Goal: Task Accomplishment & Management: Manage account settings

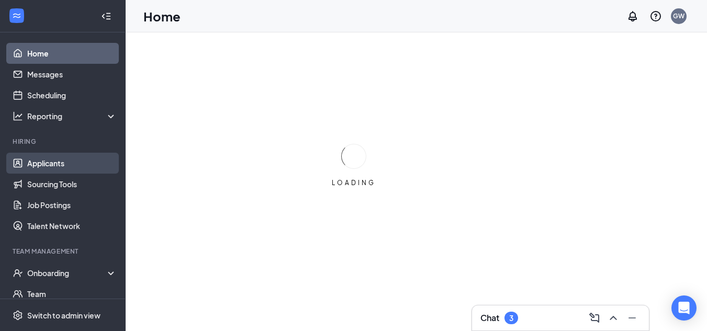
click at [77, 164] on link "Applicants" at bounding box center [72, 163] width 90 height 21
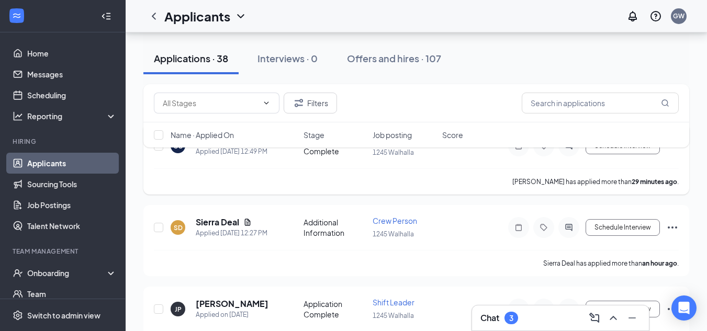
scroll to position [105, 0]
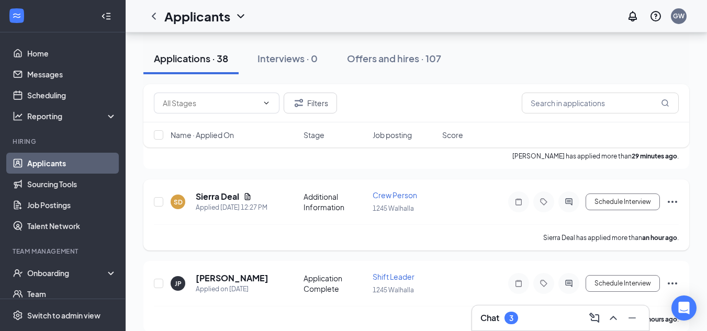
click at [674, 203] on icon "Ellipses" at bounding box center [672, 202] width 13 height 13
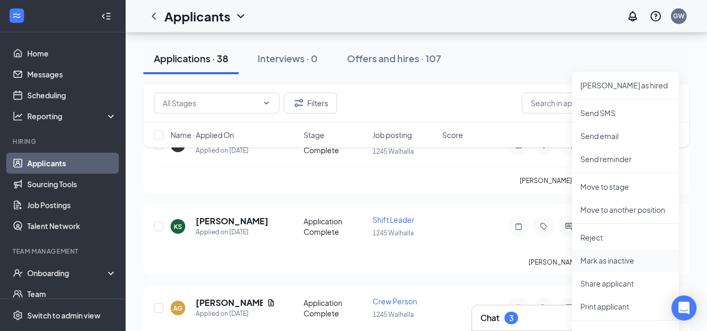
scroll to position [262, 0]
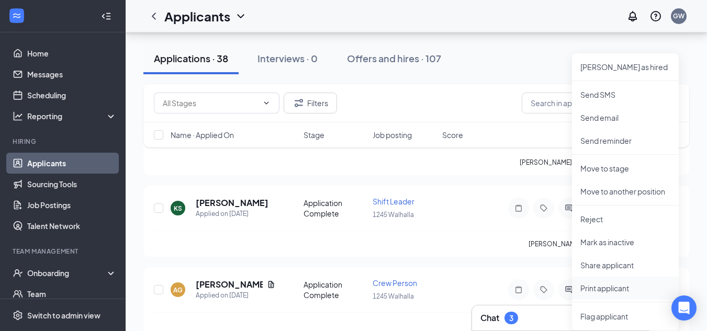
click at [608, 286] on p "Print applicant" at bounding box center [625, 288] width 90 height 10
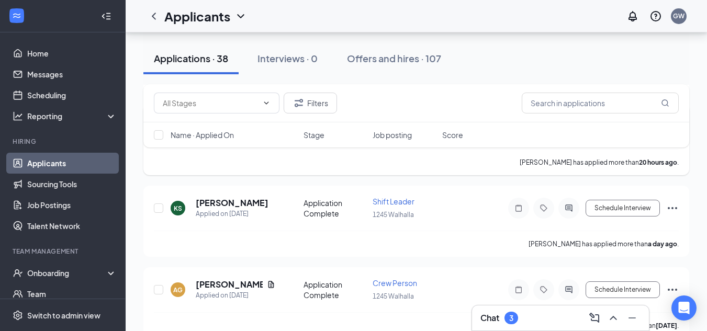
scroll to position [314, 0]
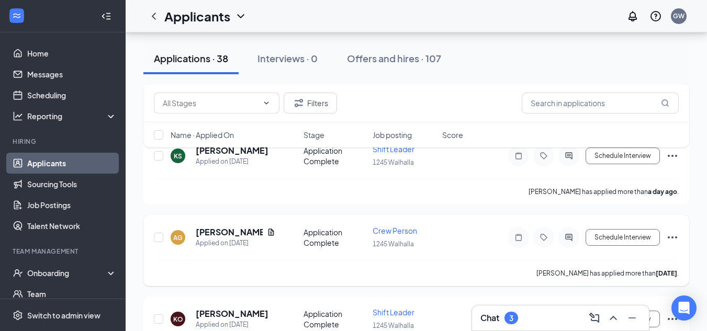
click at [677, 238] on icon "Ellipses" at bounding box center [672, 238] width 9 height 2
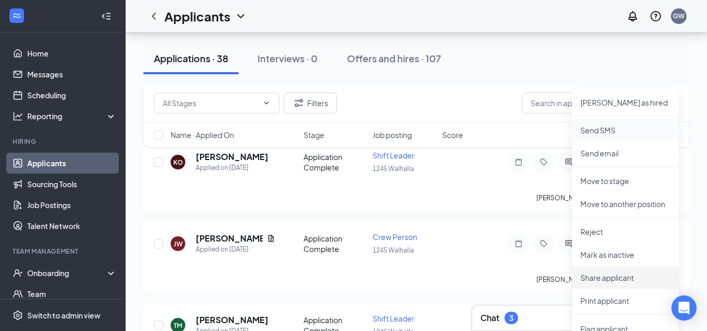
scroll to position [523, 0]
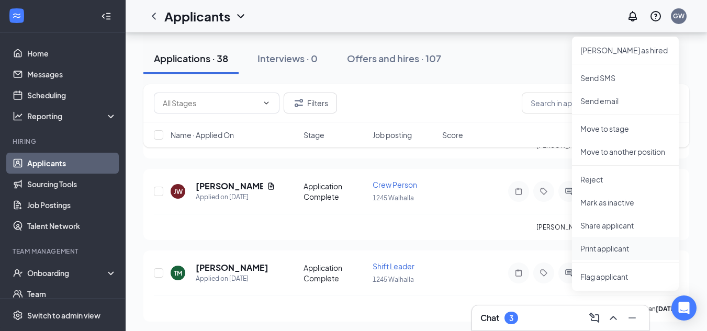
click at [622, 247] on p "Print applicant" at bounding box center [625, 248] width 90 height 10
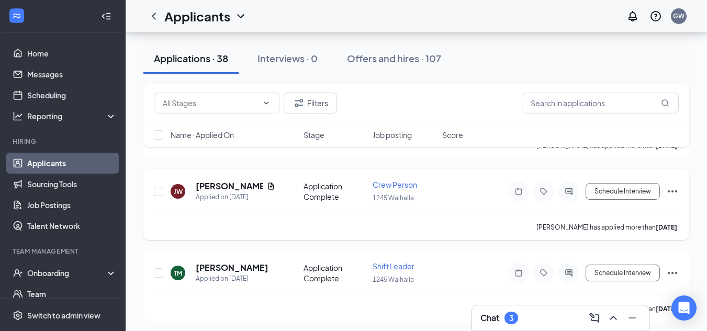
click at [671, 191] on icon "Ellipses" at bounding box center [672, 191] width 13 height 13
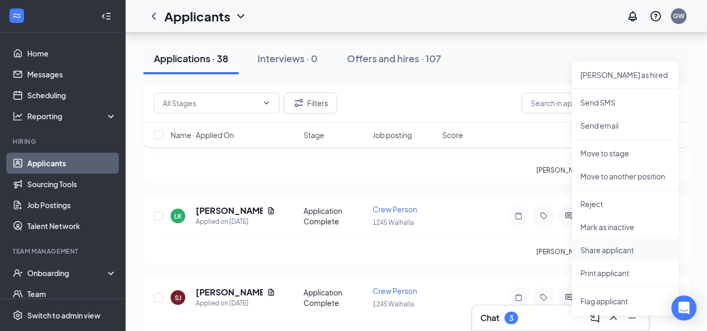
scroll to position [680, 0]
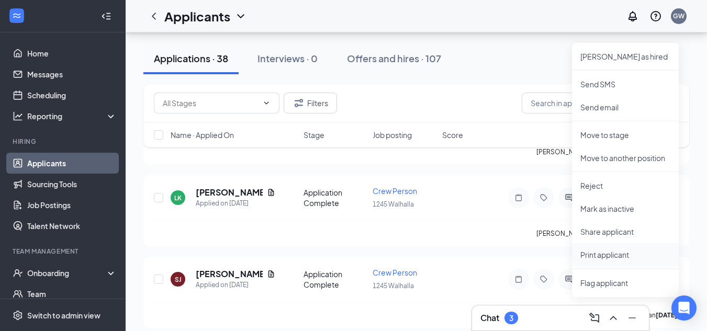
click at [605, 258] on p "Print applicant" at bounding box center [625, 255] width 90 height 10
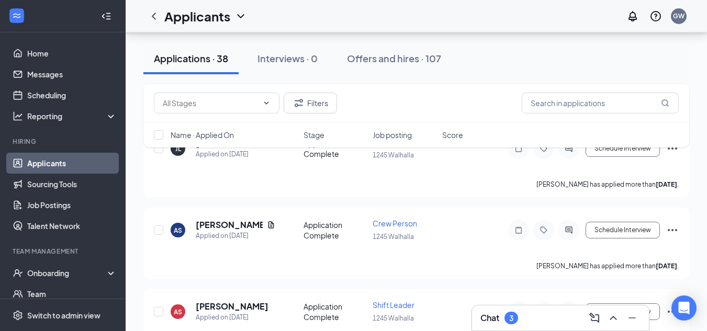
scroll to position [890, 0]
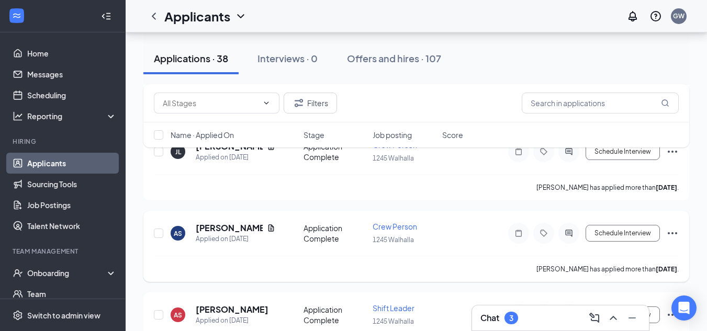
click at [675, 231] on icon "Ellipses" at bounding box center [672, 233] width 13 height 13
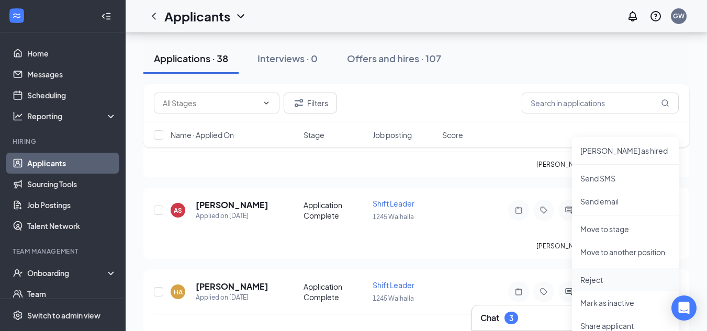
scroll to position [1047, 0]
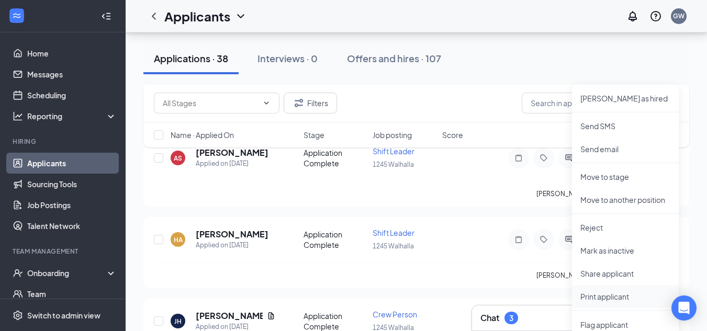
click at [617, 295] on p "Print applicant" at bounding box center [625, 297] width 90 height 10
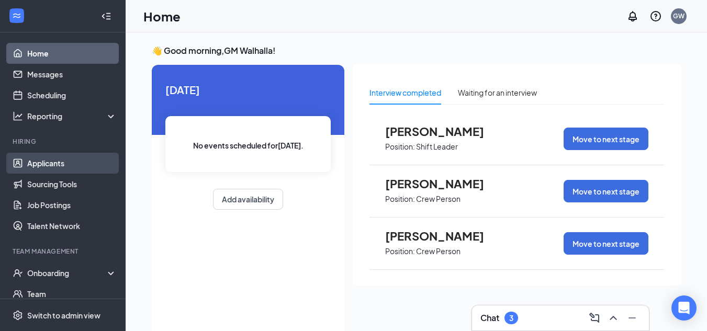
click at [42, 167] on link "Applicants" at bounding box center [72, 163] width 90 height 21
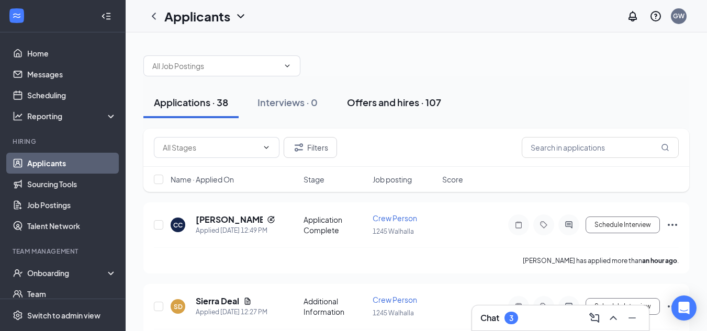
click at [398, 104] on div "Offers and hires · 107" at bounding box center [394, 102] width 94 height 13
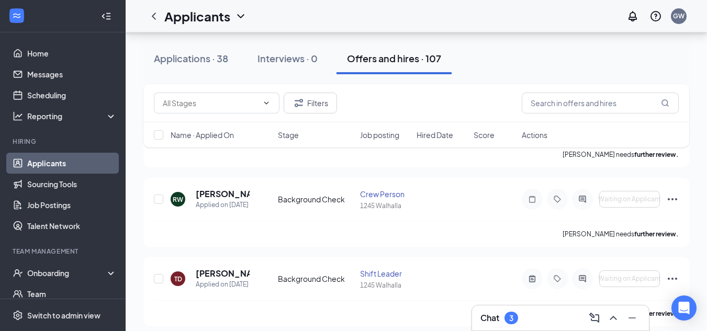
scroll to position [105, 0]
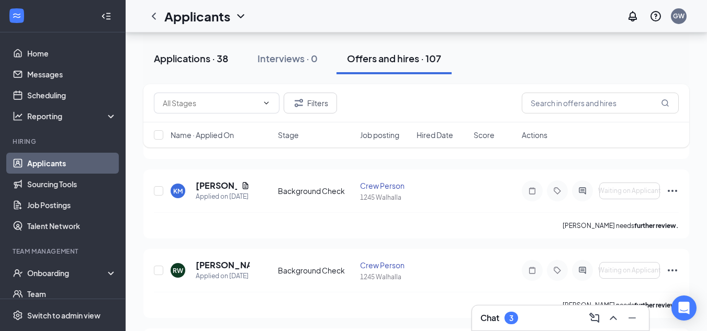
click at [210, 58] on div "Applications · 38" at bounding box center [191, 58] width 74 height 13
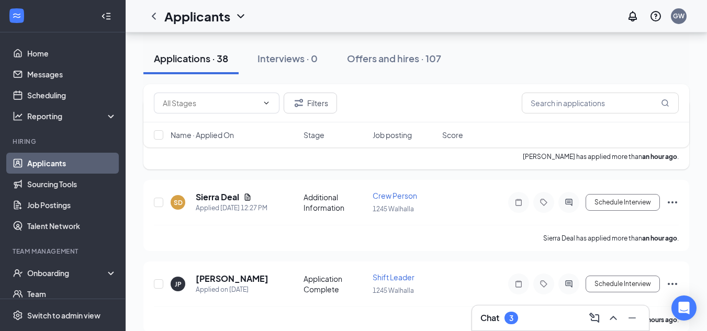
scroll to position [105, 0]
click at [624, 202] on button "Schedule Interview" at bounding box center [623, 202] width 74 height 17
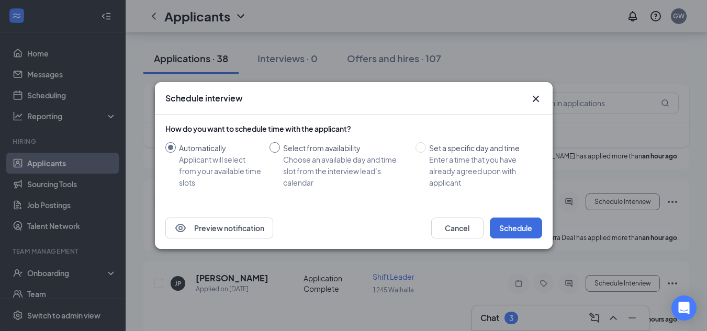
click at [276, 145] on input "Select from availability Choose an available day and time slot from the intervi…" at bounding box center [275, 147] width 10 height 10
radio input "true"
radio input "false"
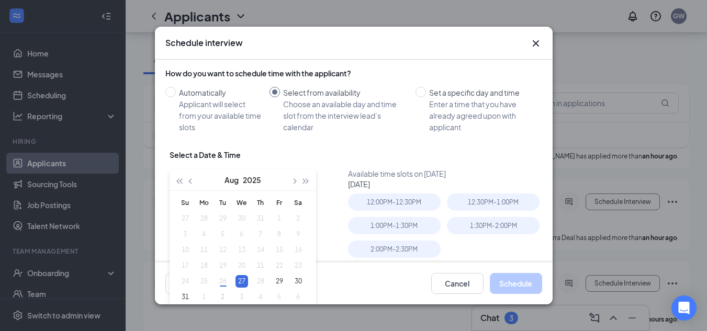
type input "[DATE]"
click at [401, 250] on div "2:00PM - 2:30PM" at bounding box center [394, 249] width 93 height 17
click at [509, 280] on button "Schedule" at bounding box center [516, 283] width 52 height 21
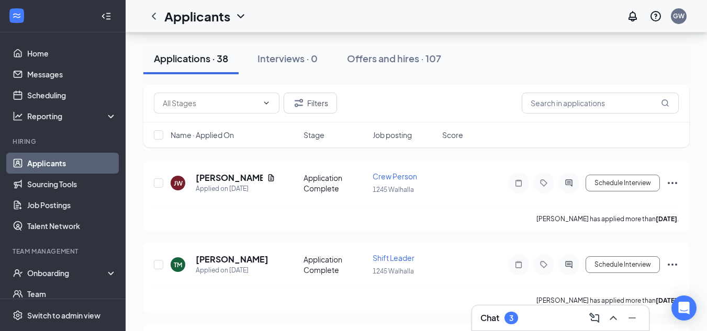
scroll to position [471, 0]
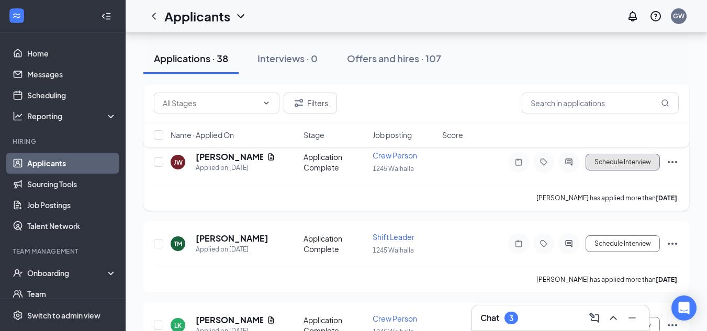
click at [619, 160] on button "Schedule Interview" at bounding box center [623, 162] width 74 height 17
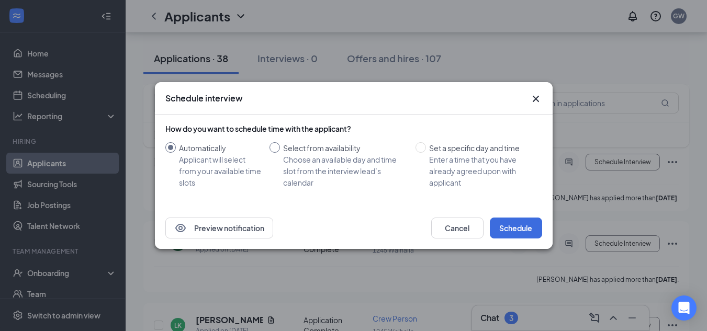
click at [273, 148] on input "Select from availability Choose an available day and time slot from the intervi…" at bounding box center [275, 147] width 10 height 10
radio input "true"
radio input "false"
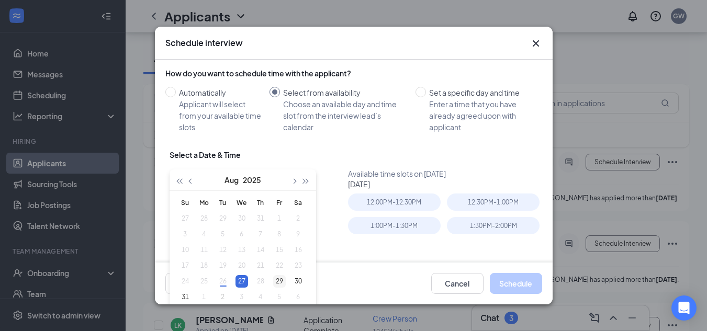
click at [281, 282] on div "29" at bounding box center [279, 281] width 13 height 13
click at [243, 284] on div "27" at bounding box center [242, 281] width 13 height 13
type input "[DATE]"
click at [404, 230] on div "1:00PM - 1:30PM" at bounding box center [394, 225] width 93 height 17
click at [512, 282] on button "Schedule" at bounding box center [516, 283] width 52 height 21
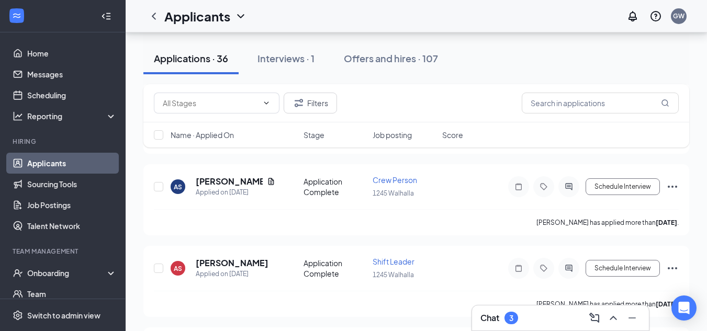
scroll to position [785, 0]
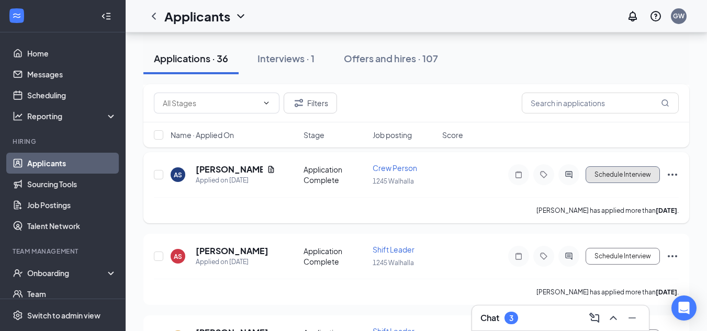
click at [638, 173] on button "Schedule Interview" at bounding box center [623, 174] width 74 height 17
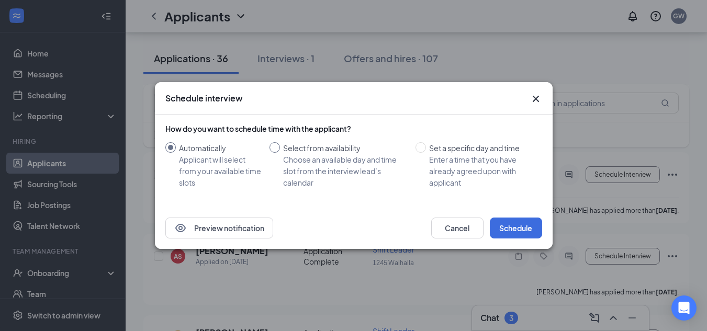
click at [277, 148] on input "Select from availability Choose an available day and time slot from the intervi…" at bounding box center [275, 147] width 10 height 10
radio input "true"
radio input "false"
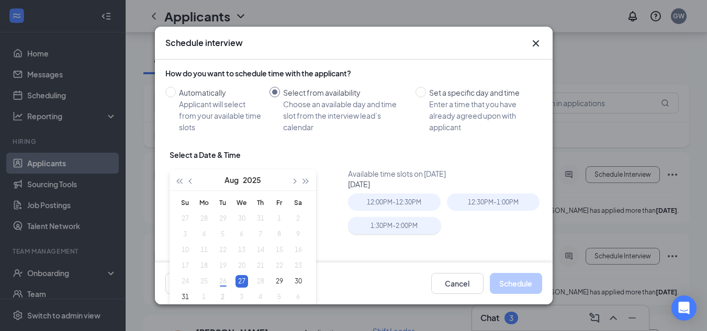
click at [398, 225] on div "1:30PM - 2:00PM" at bounding box center [394, 225] width 93 height 17
click at [516, 287] on button "Schedule" at bounding box center [516, 283] width 52 height 21
